Goal: Navigation & Orientation: Go to known website

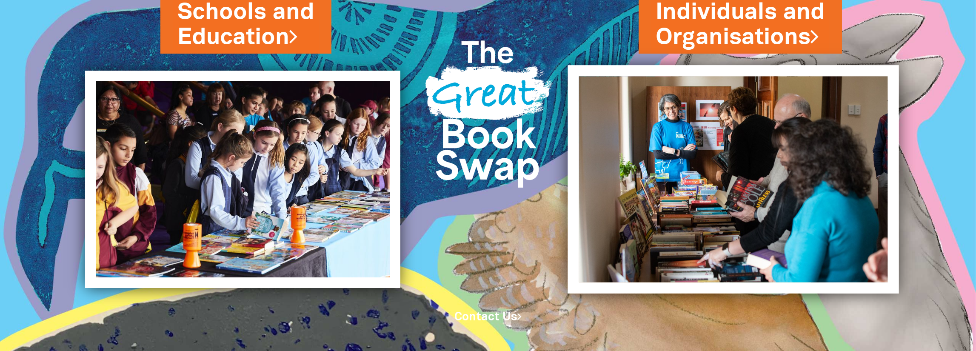
click at [822, 140] on img at bounding box center [733, 179] width 331 height 228
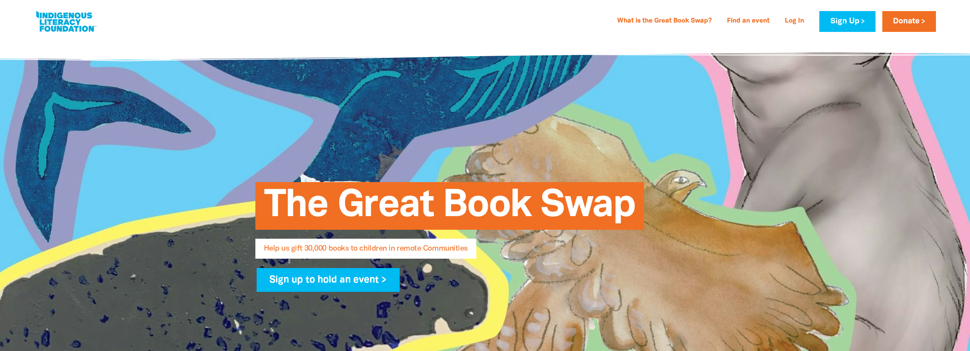
select select "AU"
drag, startPoint x: 679, startPoint y: 286, endPoint x: 27, endPoint y: 8, distance: 709.1
click at [458, 34] on div "What is the Great Book Swap? Find an event Log In Sign Up Donate What is the Gr…" at bounding box center [485, 21] width 919 height 43
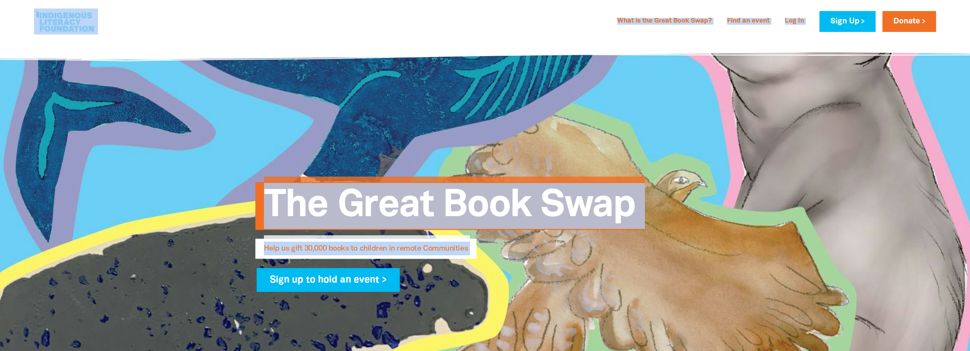
drag, startPoint x: 731, startPoint y: 322, endPoint x: 31, endPoint y: 26, distance: 759.8
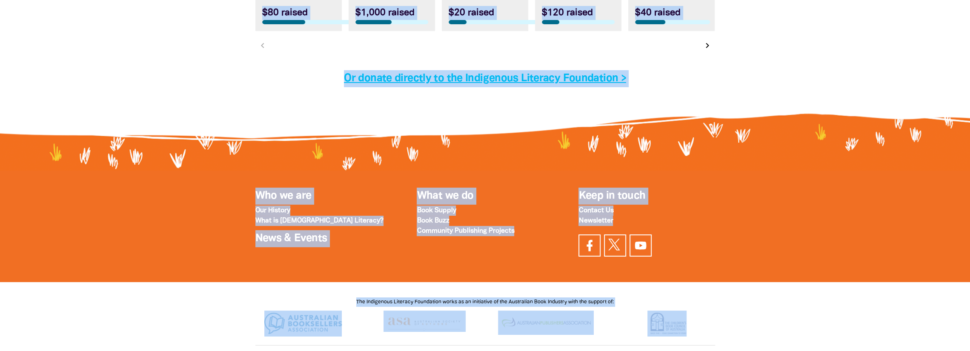
scroll to position [2827, 0]
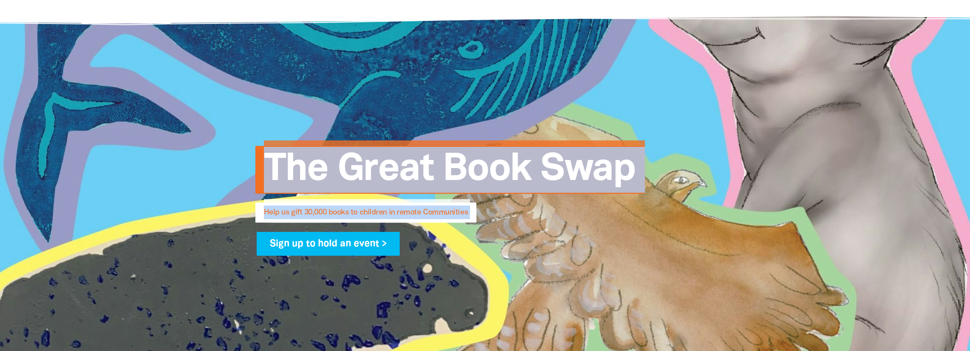
scroll to position [0, 0]
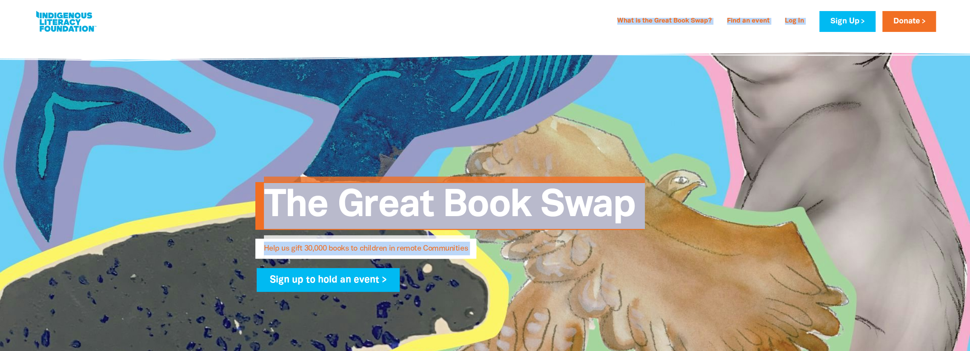
drag, startPoint x: 762, startPoint y: 342, endPoint x: 87, endPoint y: 19, distance: 748.7
click at [555, 36] on div "What is the Great Book Swap? Find an event Log In Sign Up Donate What is the Gr…" at bounding box center [485, 21] width 919 height 43
